Goal: Information Seeking & Learning: Learn about a topic

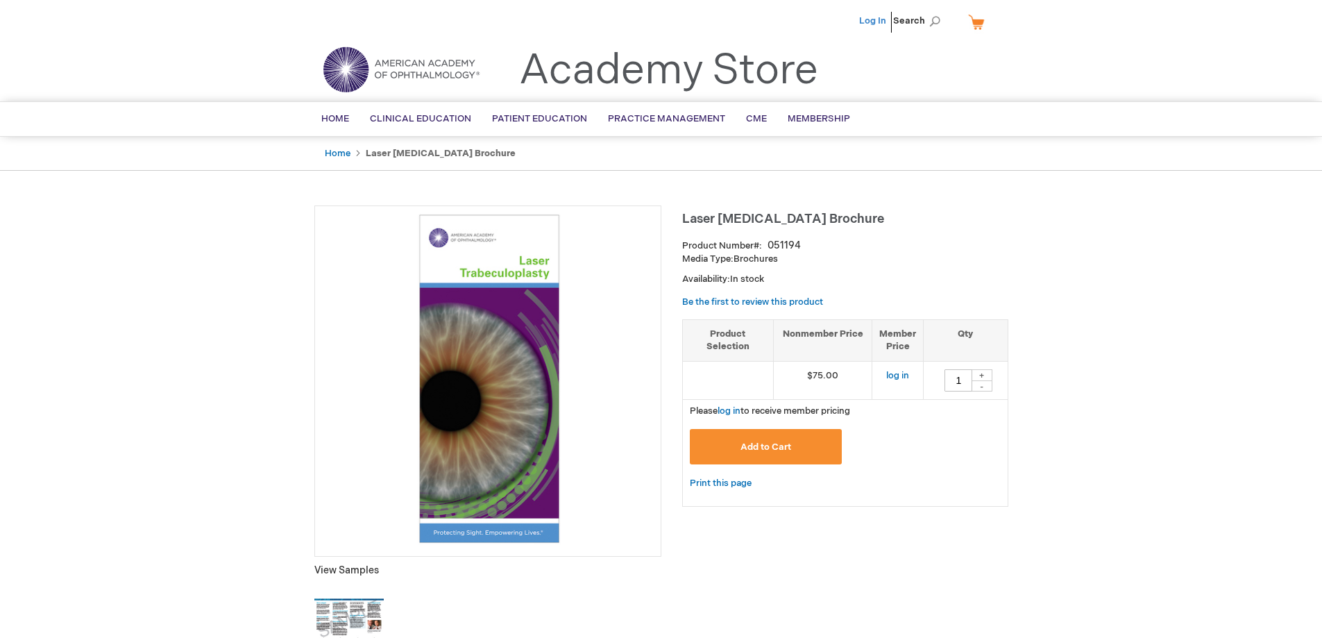
click at [869, 18] on link "Log In" at bounding box center [872, 20] width 27 height 11
type input "1"
drag, startPoint x: 810, startPoint y: 246, endPoint x: 691, endPoint y: 206, distance: 125.0
click at [691, 206] on div "Laser [MEDICAL_DATA] Brochure Product Number 051194 Media Type: Brochures Avail…" at bounding box center [845, 362] width 326 height 314
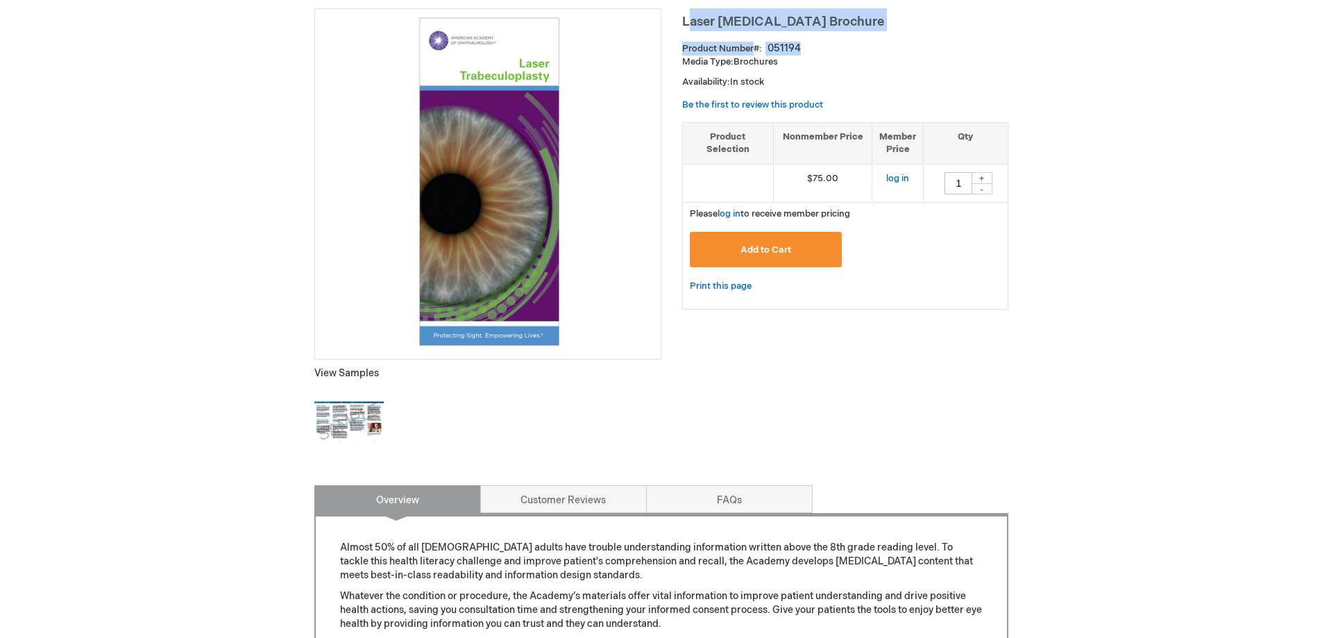
scroll to position [69, 0]
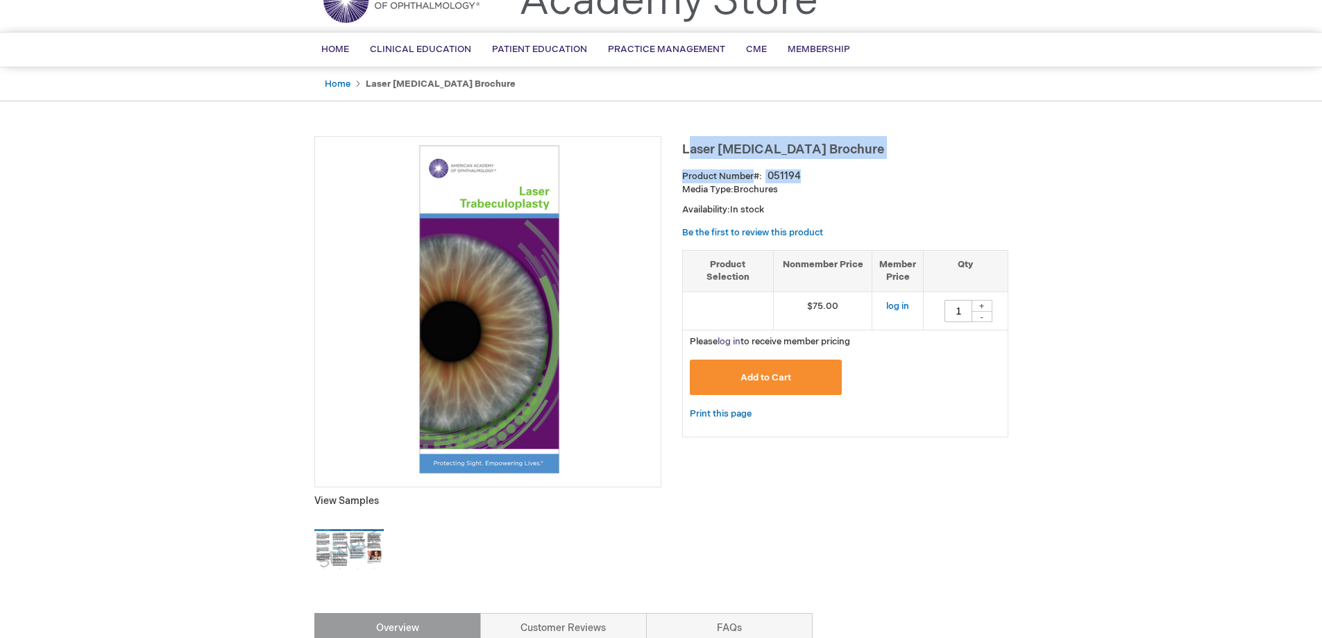
click at [733, 340] on link "log in" at bounding box center [728, 341] width 23 height 11
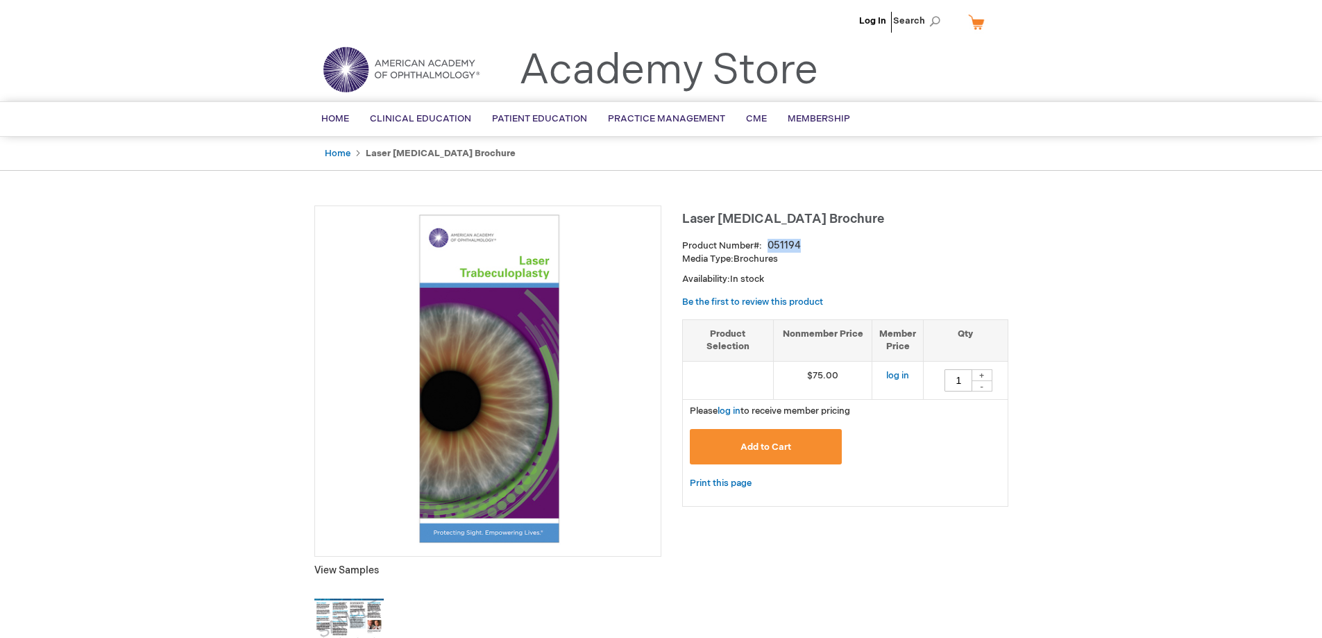
drag, startPoint x: 801, startPoint y: 241, endPoint x: 767, endPoint y: 246, distance: 33.7
click at [767, 246] on div "Product Number 051194" at bounding box center [845, 246] width 326 height 14
copy div "051194"
click at [336, 148] on link "Home" at bounding box center [338, 153] width 26 height 11
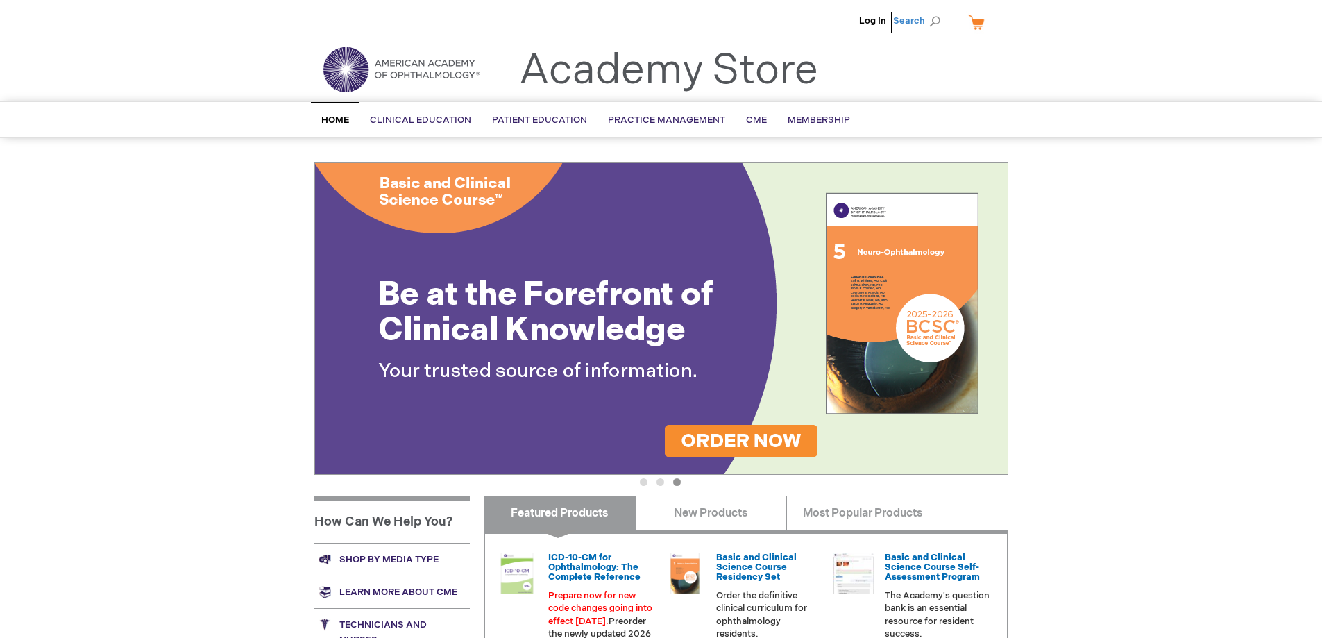
click at [904, 15] on span "Search" at bounding box center [919, 21] width 53 height 28
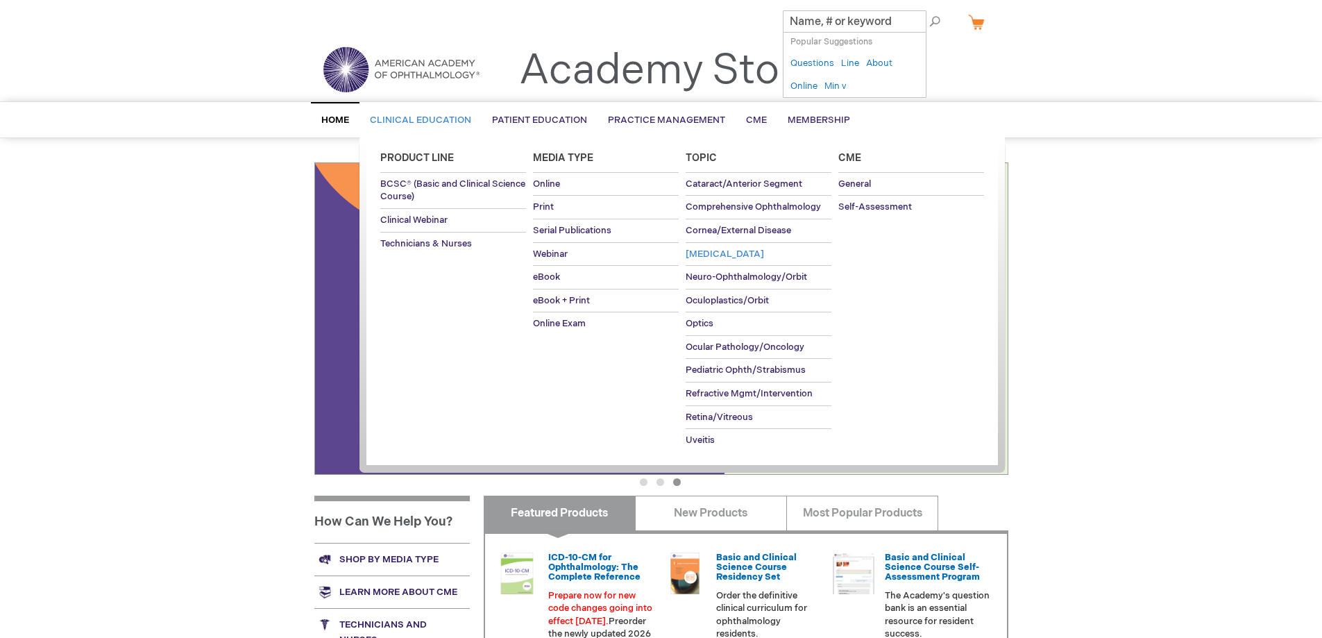
click at [702, 250] on span "[MEDICAL_DATA]" at bounding box center [724, 253] width 78 height 11
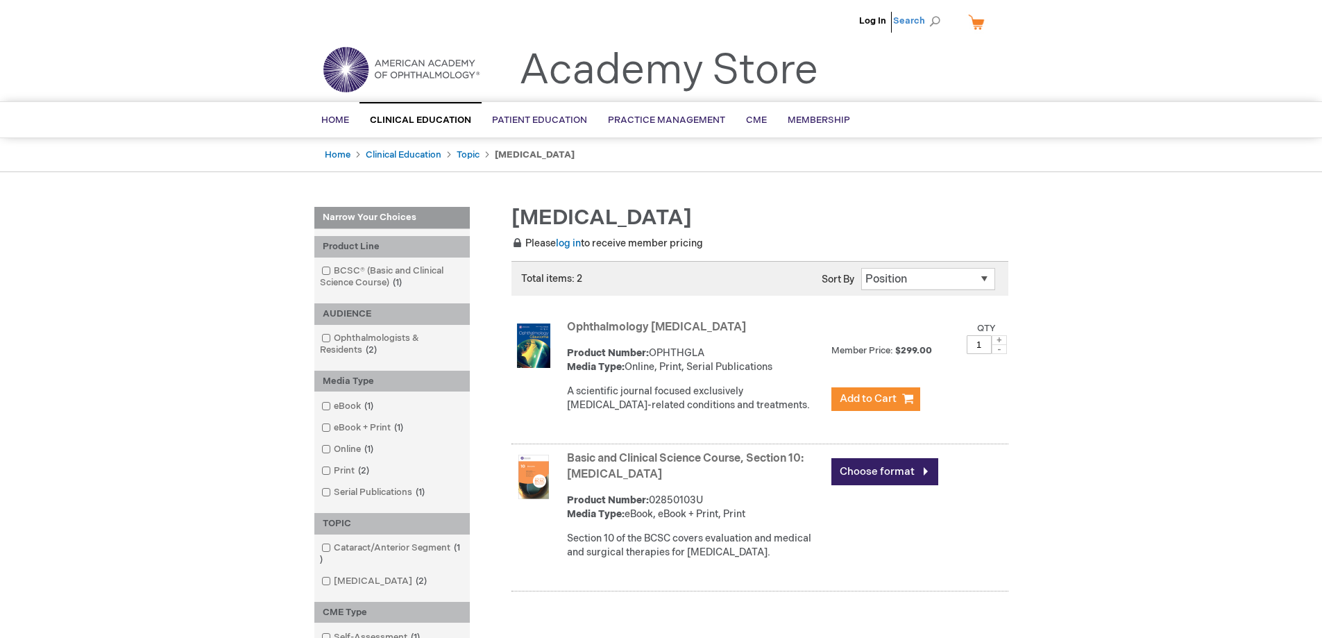
click at [904, 19] on span "Search" at bounding box center [919, 21] width 53 height 28
type input "[MEDICAL_DATA] brochures"
click at [929, 10] on button "Search" at bounding box center [934, 21] width 11 height 22
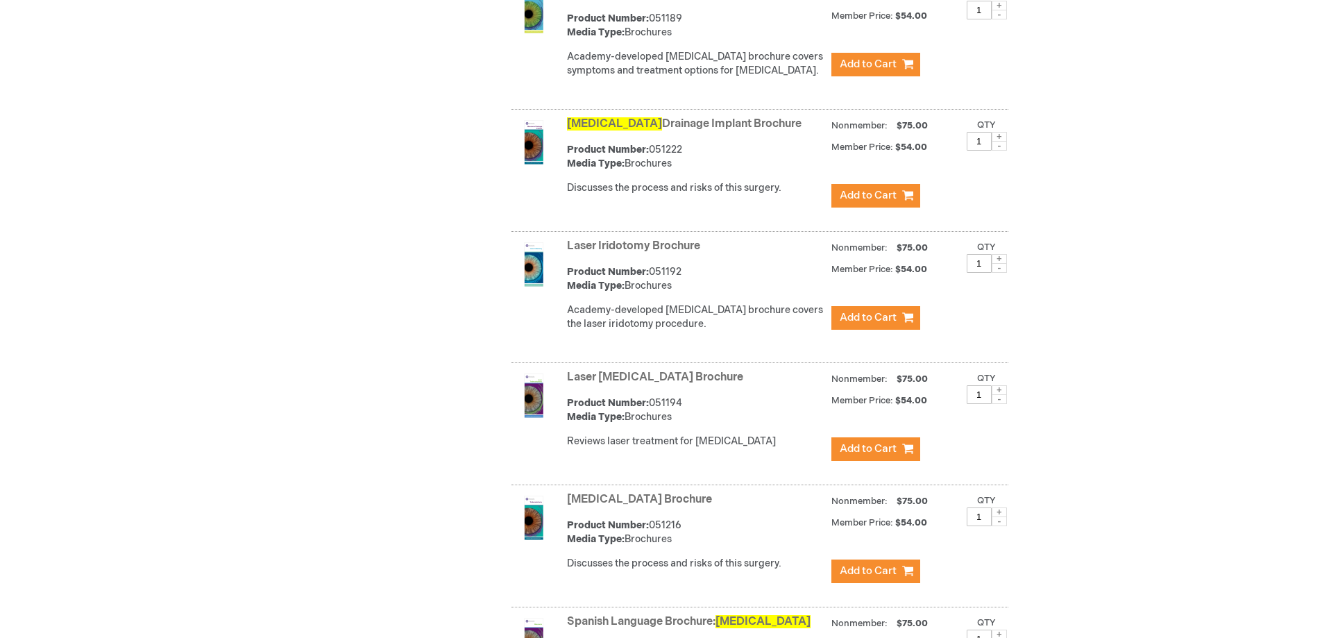
scroll to position [555, 0]
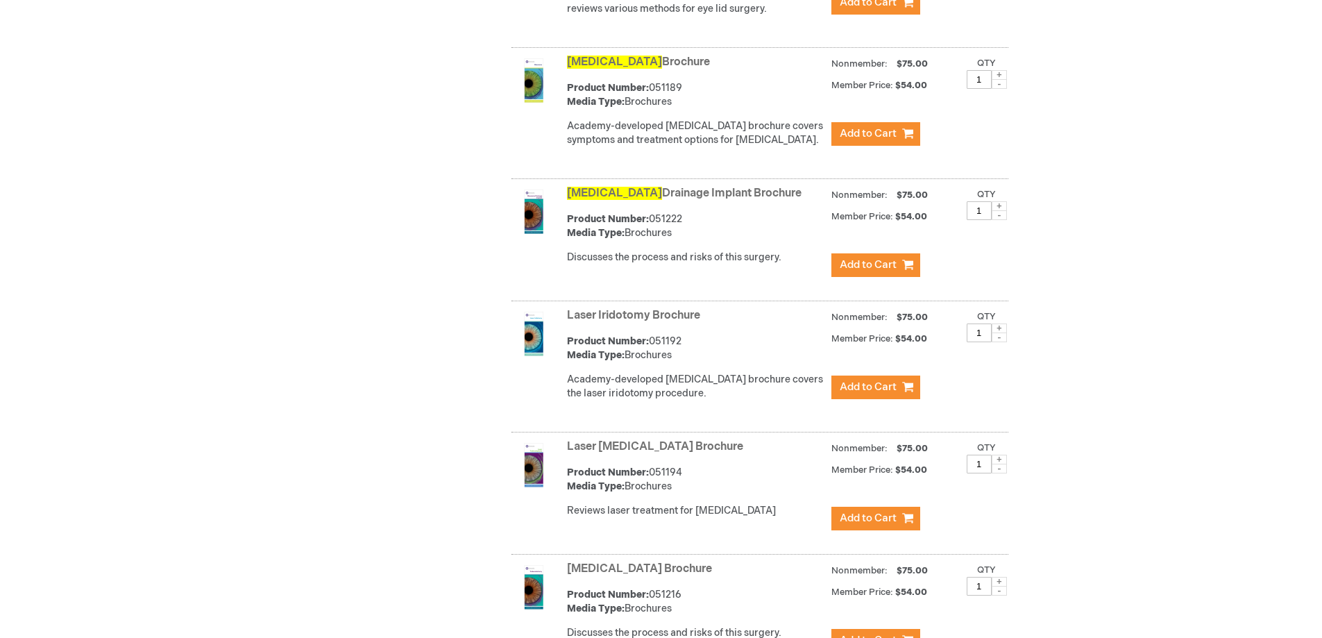
click at [624, 56] on link "Glaucoma Brochure" at bounding box center [638, 61] width 143 height 13
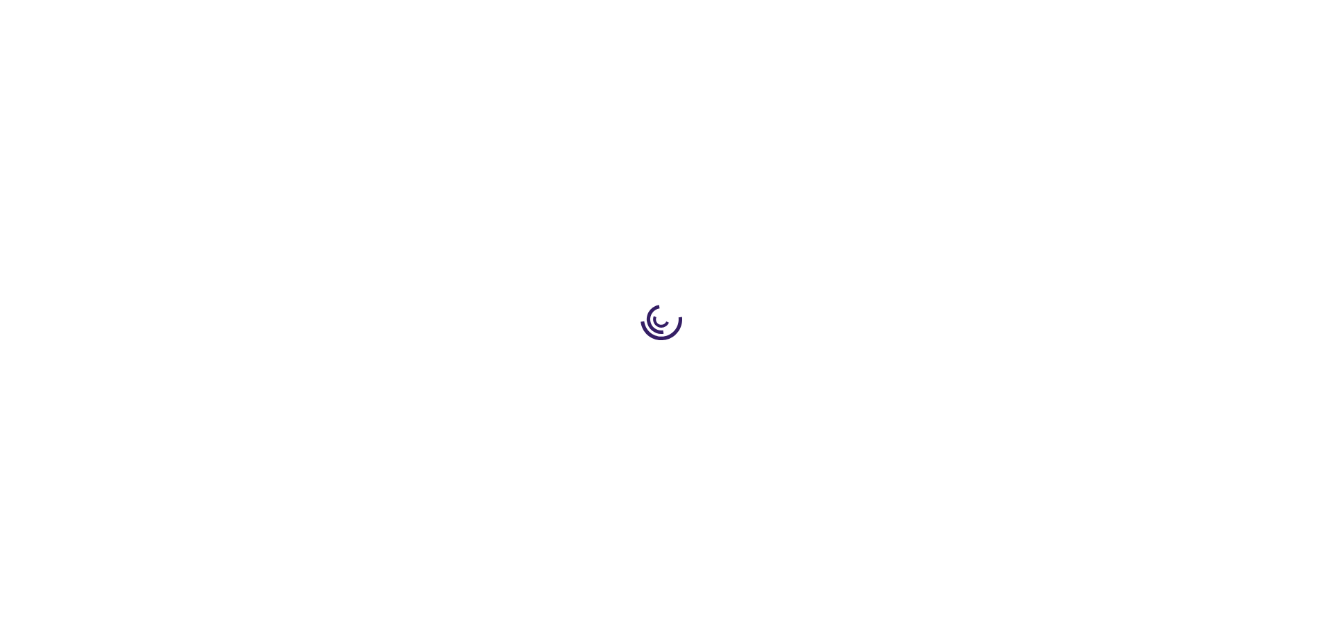
type input "1"
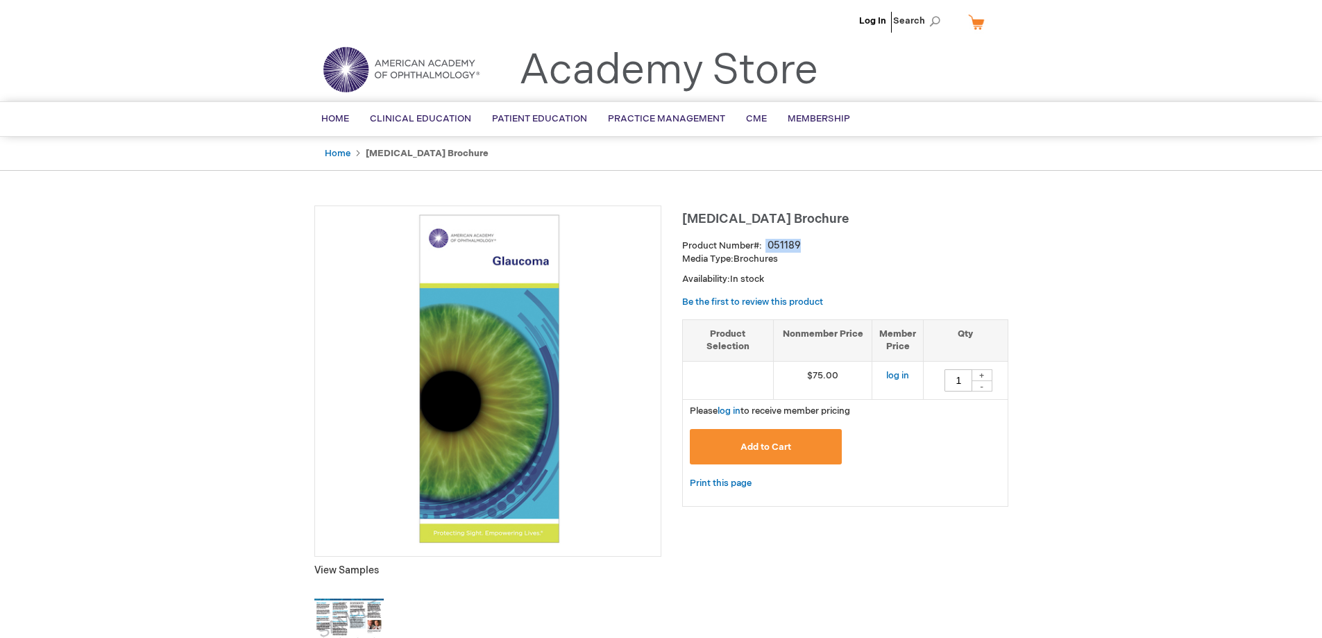
drag, startPoint x: 803, startPoint y: 244, endPoint x: 755, endPoint y: 242, distance: 47.9
click at [755, 242] on div "Product Number 051189" at bounding box center [845, 246] width 326 height 14
click at [802, 238] on div "Glaucoma Brochure Product Number 051189 Media Type: Brochures Availability: In …" at bounding box center [845, 362] width 326 height 314
drag, startPoint x: 802, startPoint y: 238, endPoint x: 680, endPoint y: 215, distance: 124.2
click at [685, 227] on div "Glaucoma Brochure Product Number 051189 Media Type: Brochures Availability: In …" at bounding box center [845, 362] width 326 height 314
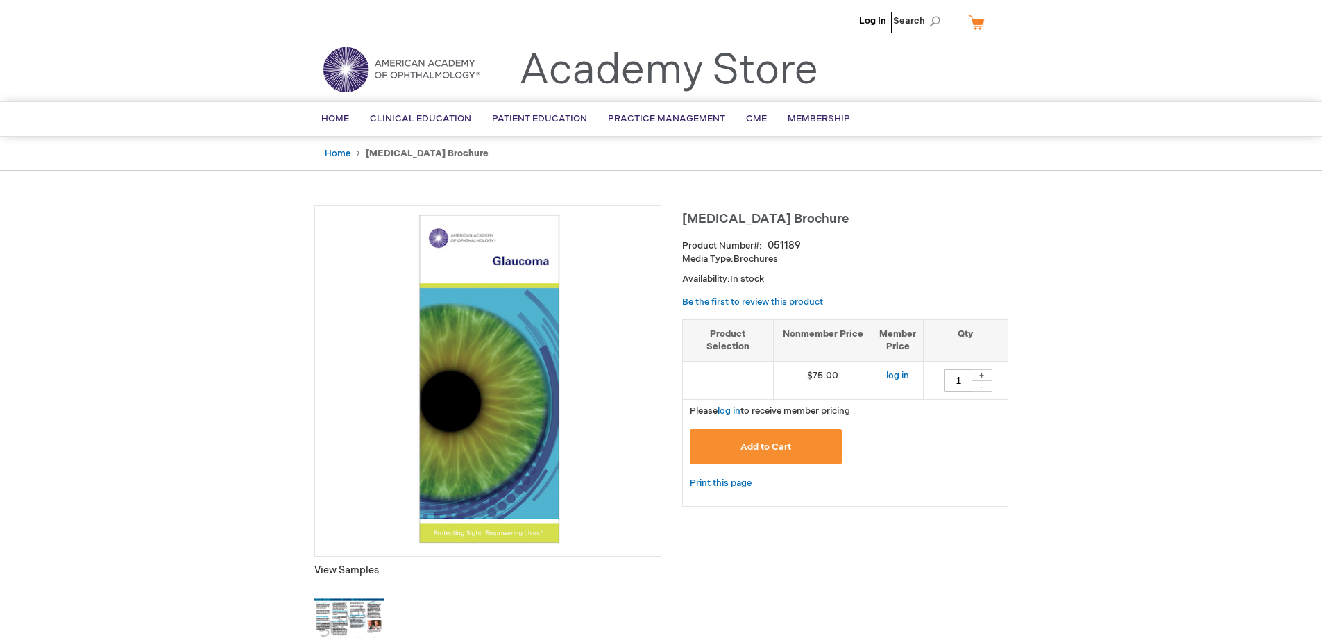
drag, startPoint x: 682, startPoint y: 214, endPoint x: 803, endPoint y: 241, distance: 123.7
click at [803, 241] on div "Glaucoma Brochure Product Number 051189 Media Type: Brochures Availability: In …" at bounding box center [845, 362] width 326 height 314
copy div "Glaucoma Brochure Product Number 051189"
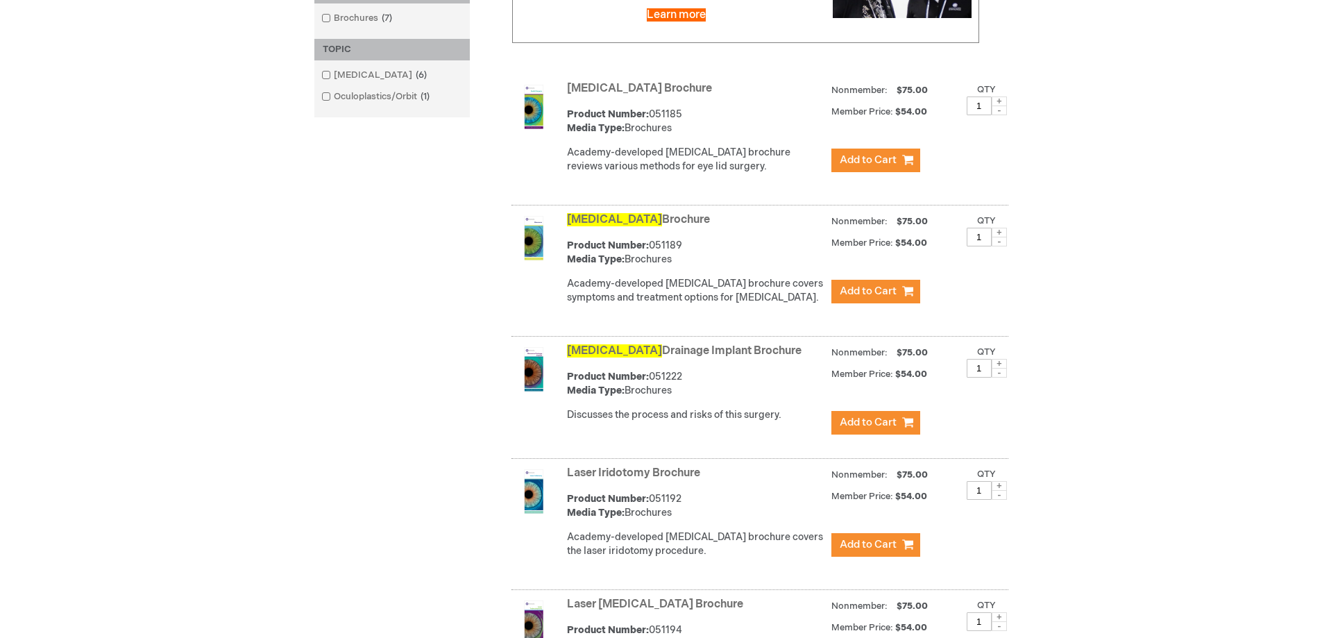
click at [615, 344] on span "[MEDICAL_DATA]" at bounding box center [614, 350] width 95 height 13
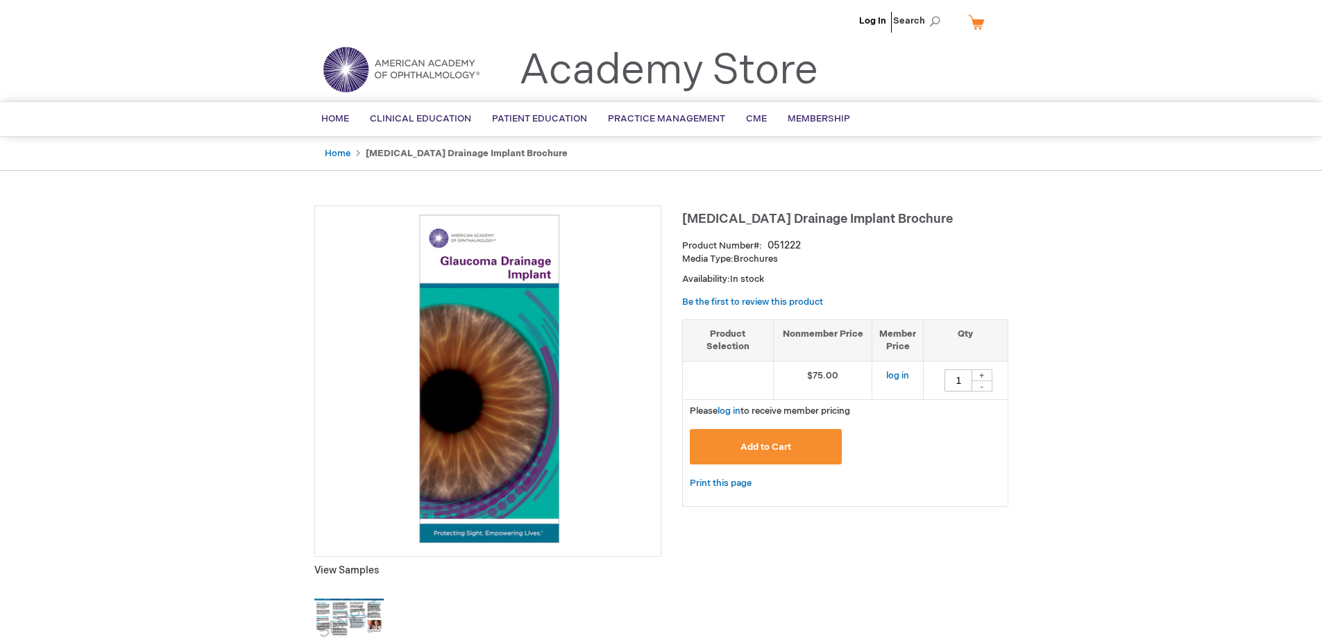
click at [334, 606] on img at bounding box center [348, 618] width 69 height 69
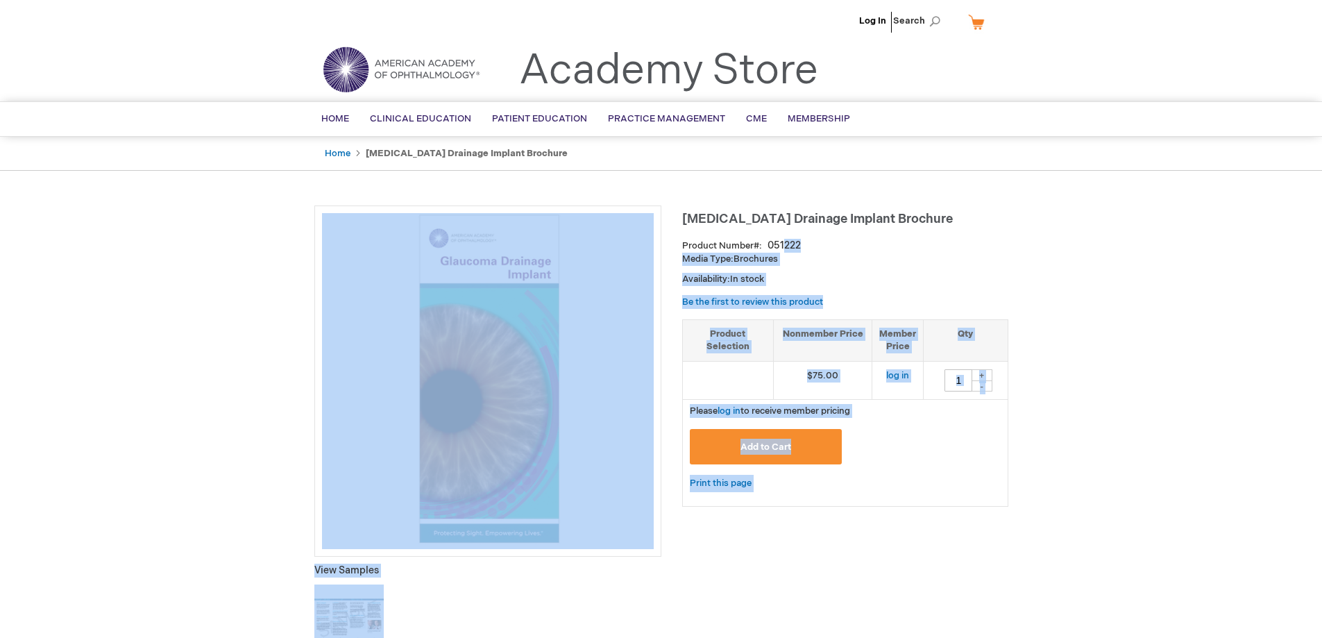
drag, startPoint x: 680, startPoint y: 214, endPoint x: 783, endPoint y: 243, distance: 106.9
click at [826, 239] on div "Product Number 051222" at bounding box center [845, 246] width 326 height 14
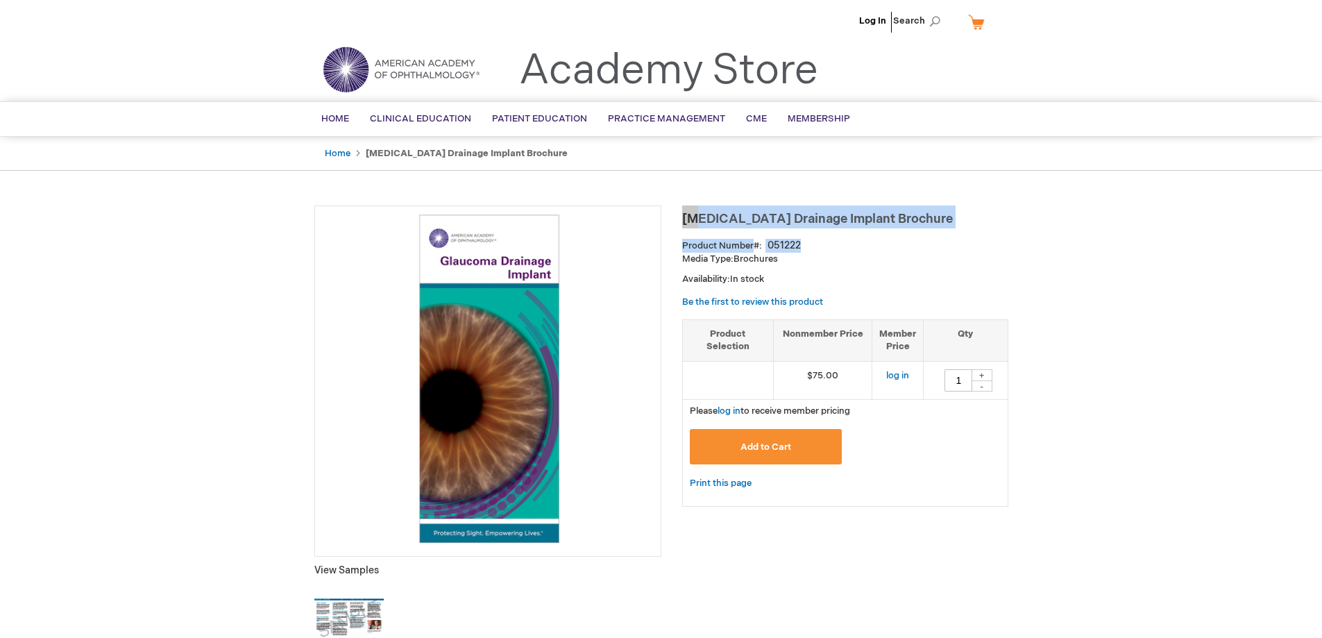
drag, startPoint x: 806, startPoint y: 240, endPoint x: 685, endPoint y: 217, distance: 122.9
click at [685, 217] on div "[MEDICAL_DATA] Drainage Implant Brochure Product Number 051222 Media Type: Broc…" at bounding box center [845, 362] width 326 height 314
copy div "[MEDICAL_DATA] Drainage Implant Brochure Product Number 051222"
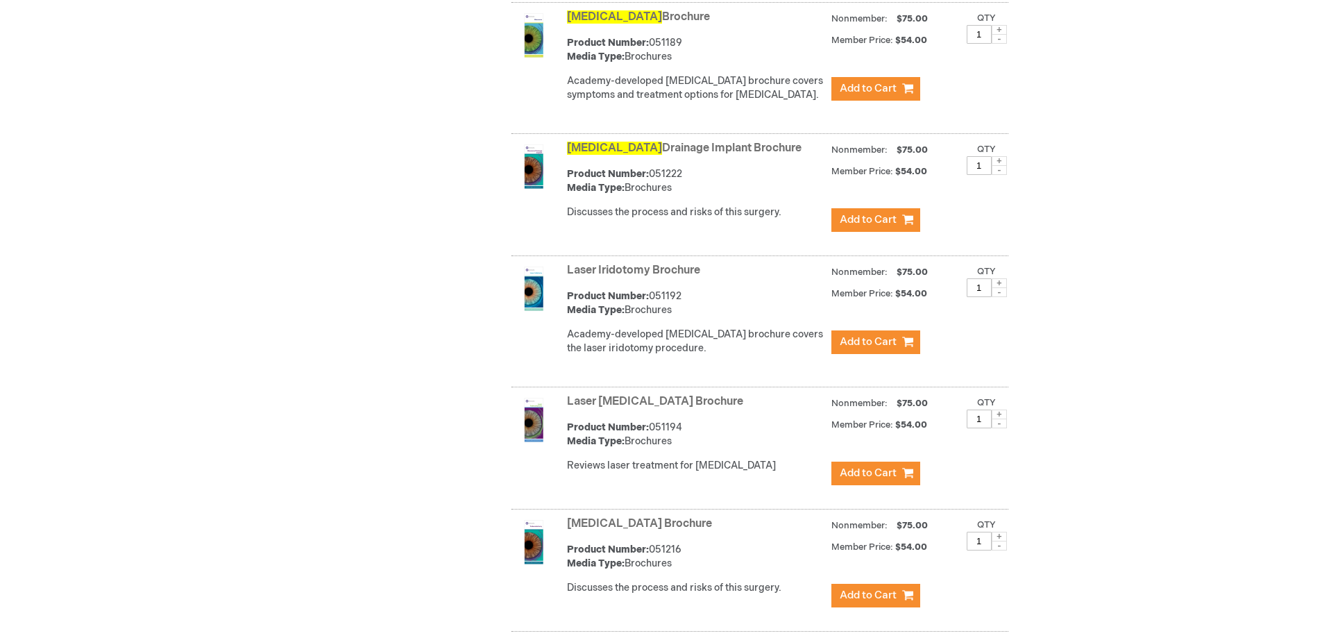
scroll to position [606, 0]
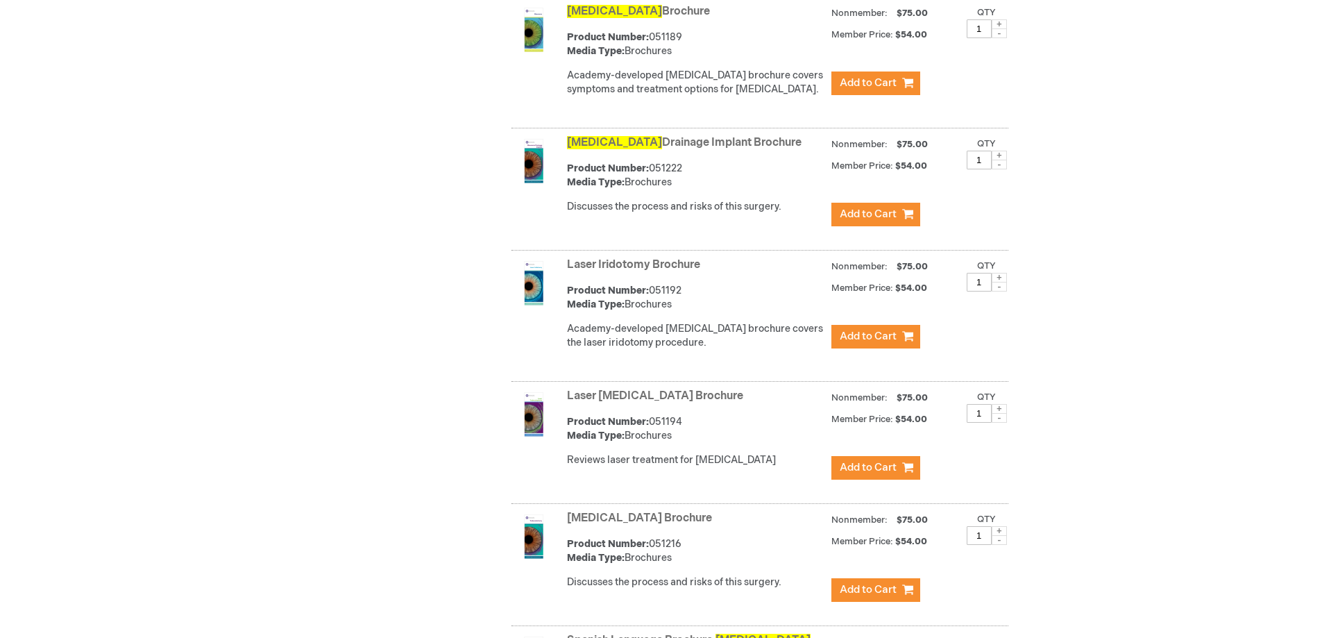
drag, startPoint x: 690, startPoint y: 283, endPoint x: 565, endPoint y: 253, distance: 129.1
click at [565, 254] on div "Laser Iridotomy Brochure Product Number: 051192 Media Type: Brochures Academy-d…" at bounding box center [759, 318] width 497 height 128
copy div "Laser Iridotomy Brochure Product Number: 051192"
drag, startPoint x: 746, startPoint y: 384, endPoint x: 574, endPoint y: 385, distance: 171.3
click at [574, 388] on strong "Laser [MEDICAL_DATA] Brochure" at bounding box center [695, 396] width 257 height 16
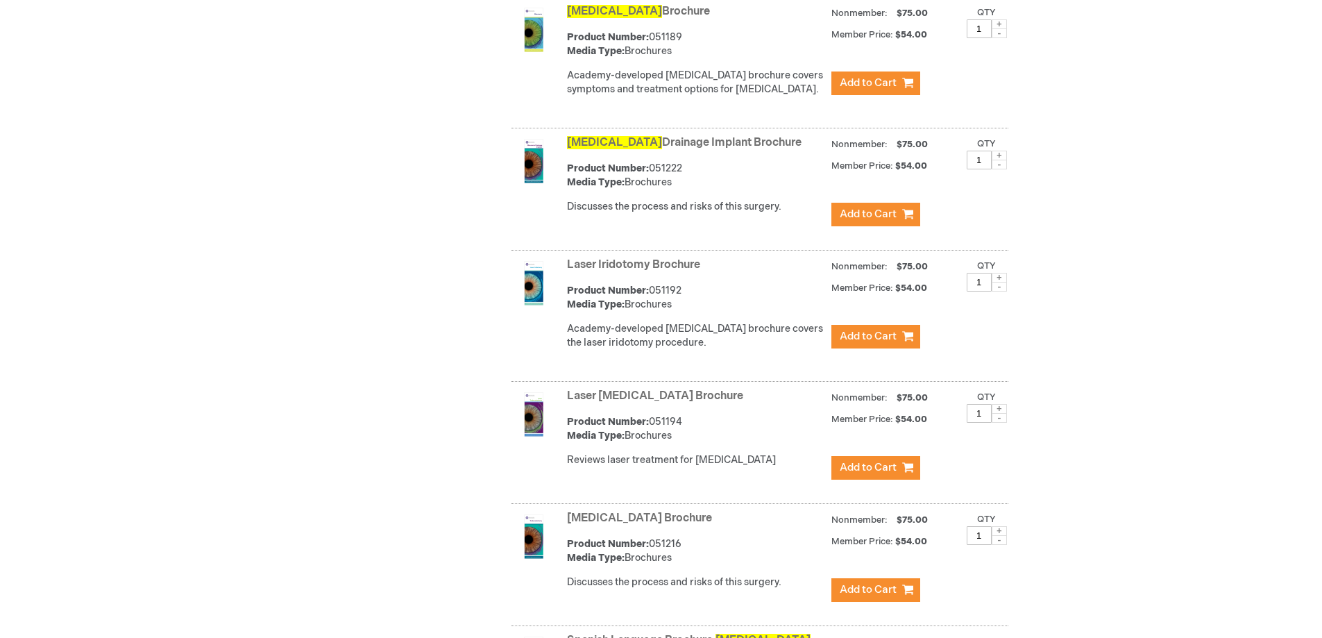
drag, startPoint x: 685, startPoint y: 416, endPoint x: 563, endPoint y: 390, distance: 124.8
click at [563, 390] on div "Laser [MEDICAL_DATA] Brochure Product Number: 051194 Media Type: Brochures Revi…" at bounding box center [759, 444] width 497 height 119
copy div "Laser [MEDICAL_DATA] Brochure Product Number: 051194"
drag, startPoint x: 715, startPoint y: 508, endPoint x: 564, endPoint y: 513, distance: 150.6
click at [564, 513] on div "[MEDICAL_DATA] Brochure Product Number: 051216 Media Type: Brochures Discusses …" at bounding box center [759, 566] width 497 height 119
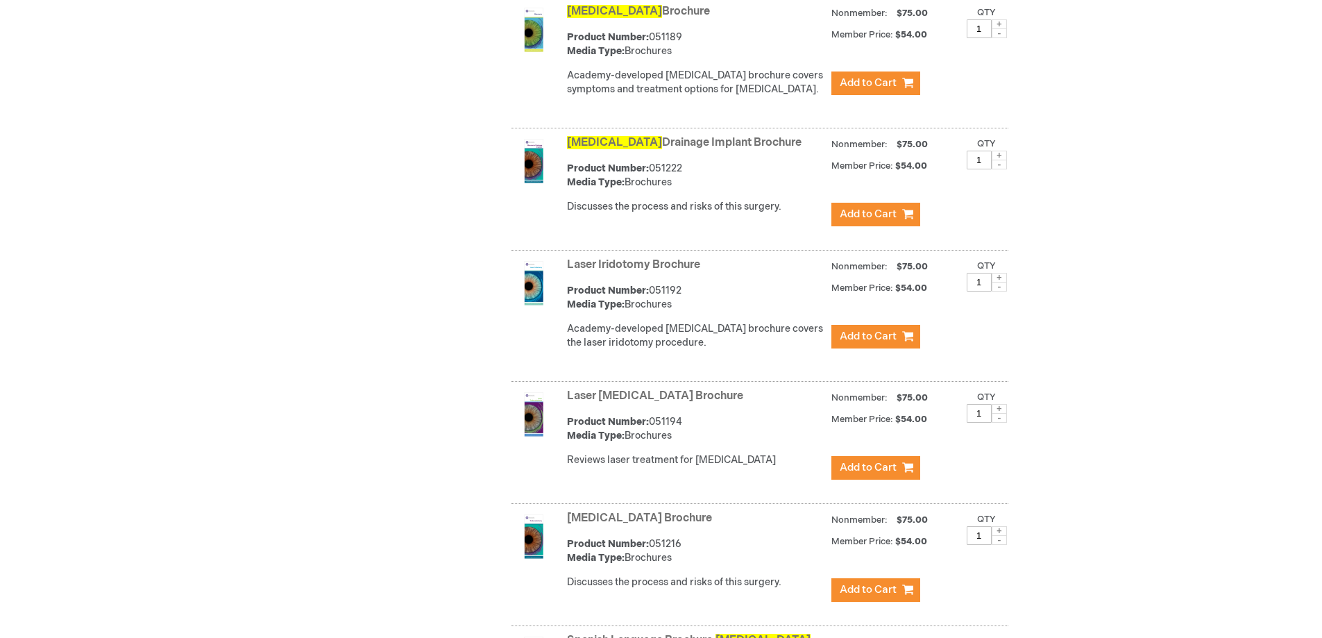
drag, startPoint x: 685, startPoint y: 533, endPoint x: 559, endPoint y: 507, distance: 129.0
click at [560, 507] on div "[MEDICAL_DATA] Brochure Product Number: 051216 Media Type: Brochures Discusses …" at bounding box center [759, 566] width 497 height 119
copy div "[MEDICAL_DATA] Brochure Product Number: 051216"
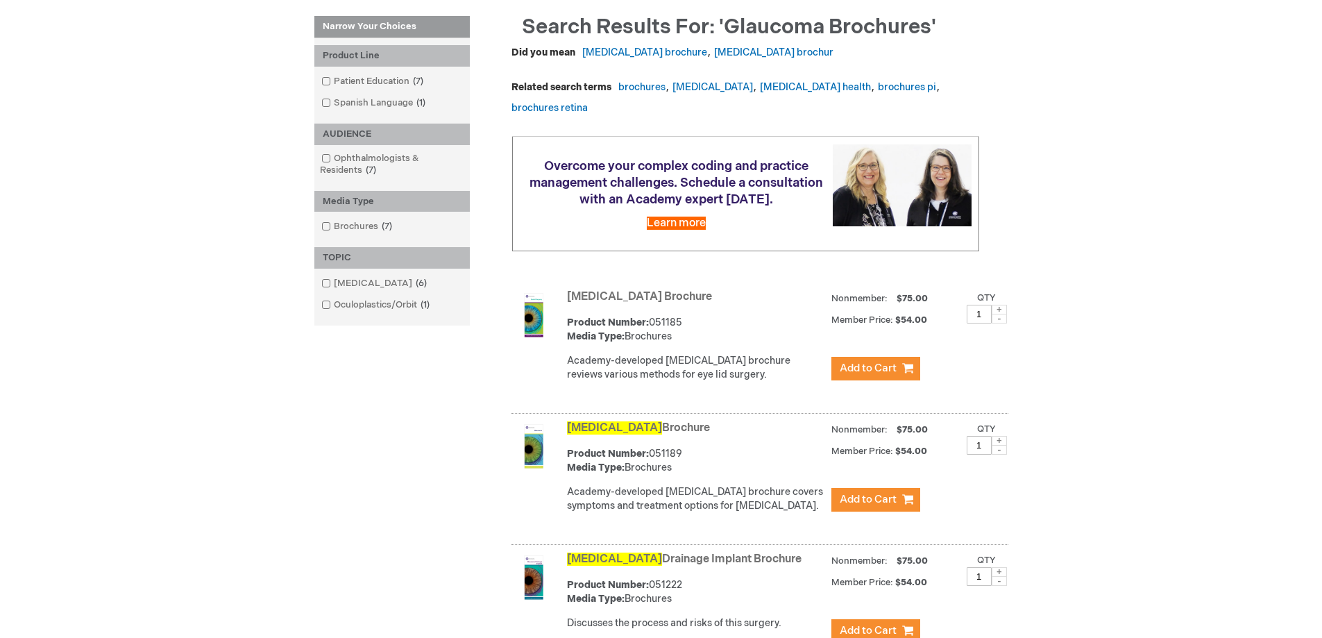
click at [1131, 109] on div "Log In Search My Cart CLOSE RECENTLY ADDED ITEM(S) Close There are no items in …" at bounding box center [661, 608] width 1322 height 1594
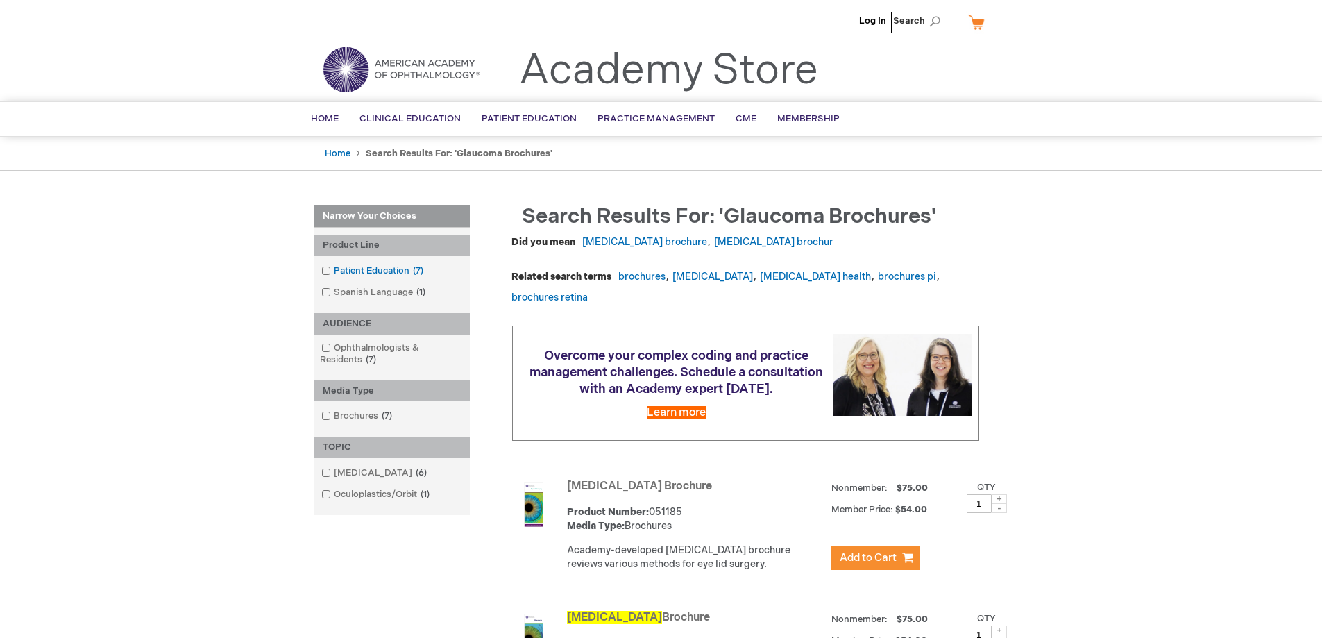
click at [347, 271] on link "[MEDICAL_DATA] 7 items" at bounding box center [373, 270] width 111 height 13
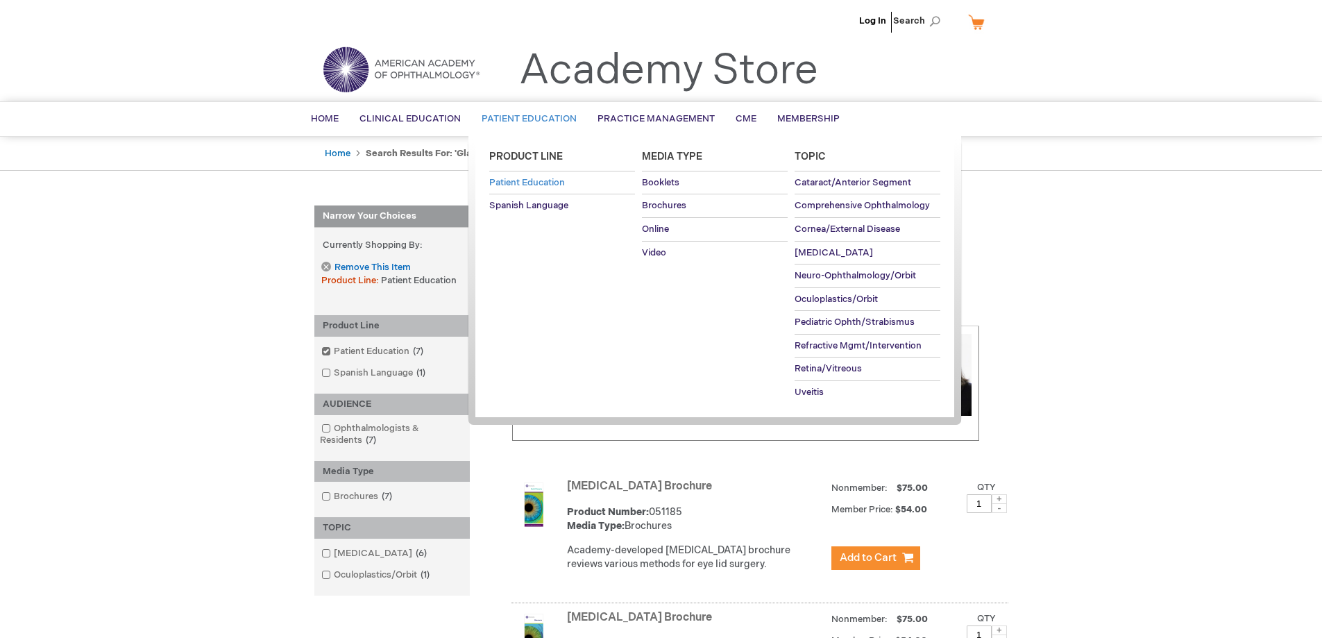
click at [531, 181] on span "Patient Education" at bounding box center [527, 182] width 76 height 11
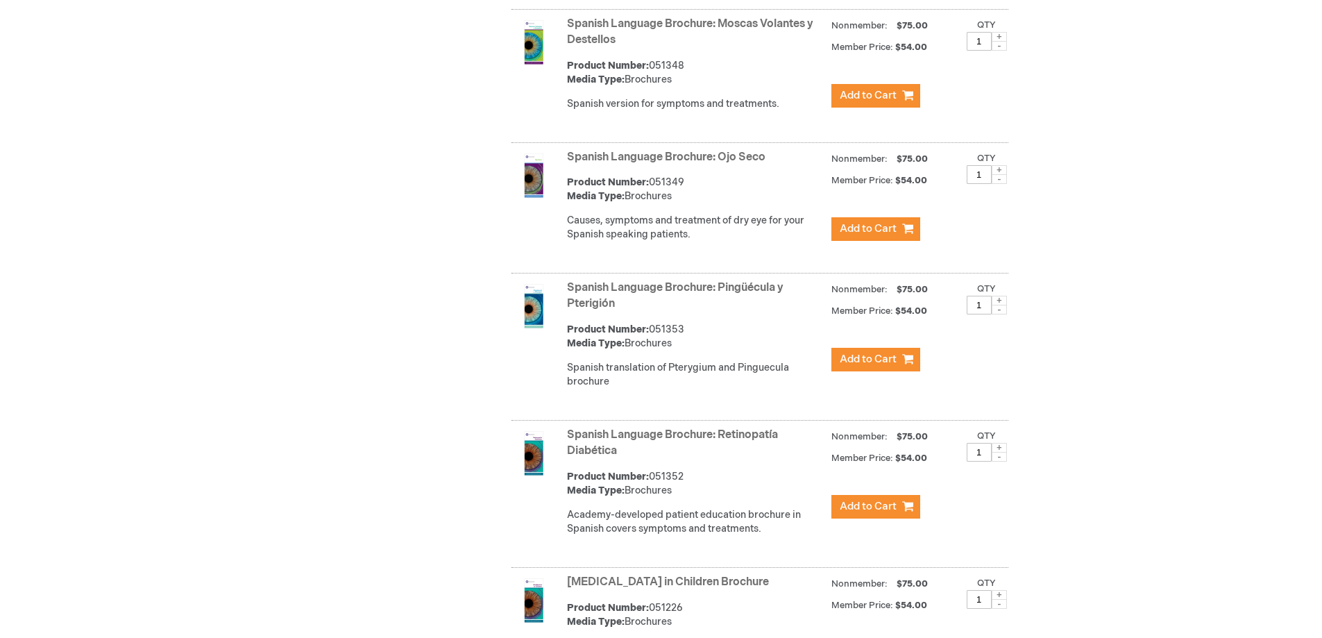
scroll to position [6105, 0]
